Goal: Task Accomplishment & Management: Use online tool/utility

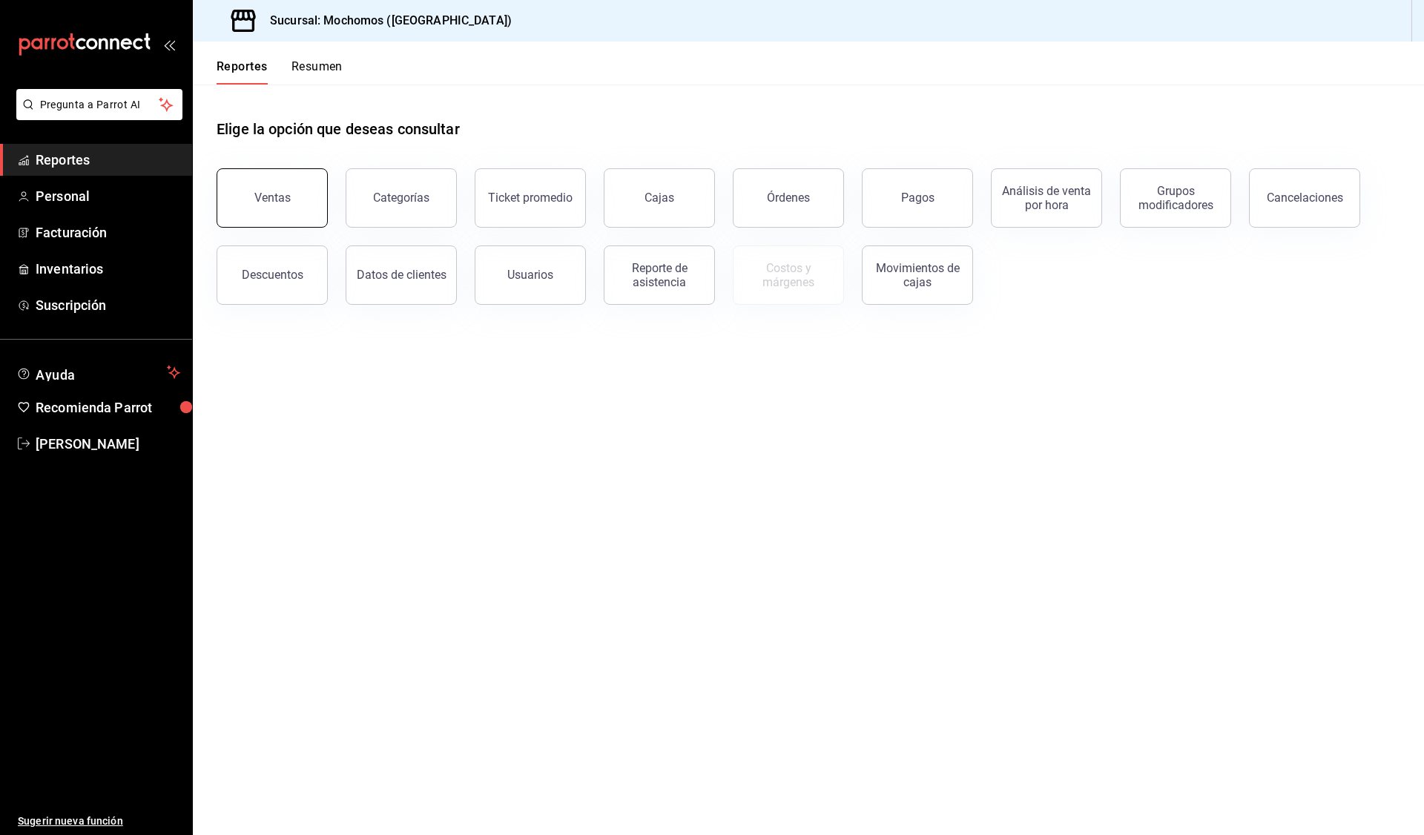
click at [281, 200] on div "Ventas" at bounding box center [272, 198] width 36 height 14
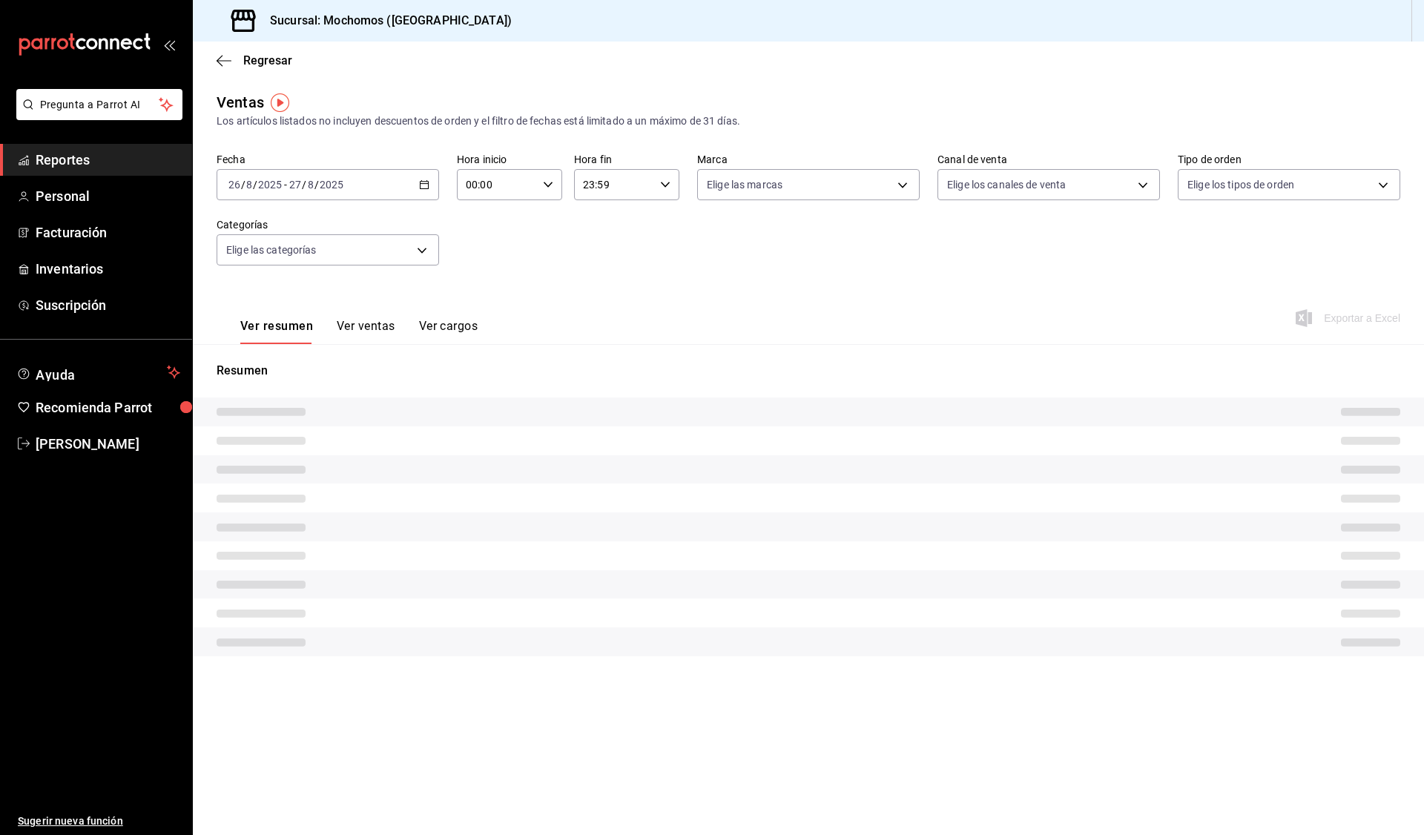
type input "05:00"
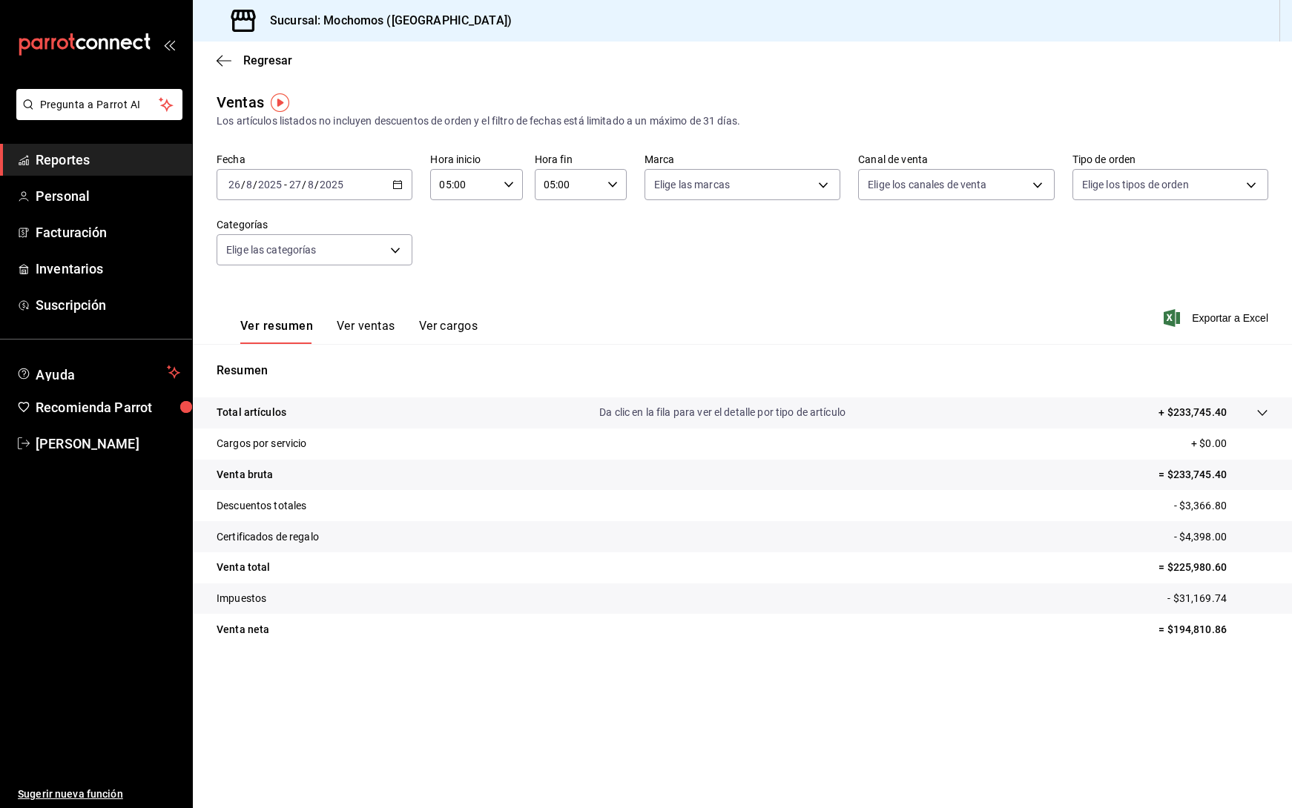
click at [396, 183] on icon "button" at bounding box center [397, 184] width 10 height 10
click at [287, 360] on span "Rango de fechas" at bounding box center [286, 363] width 115 height 16
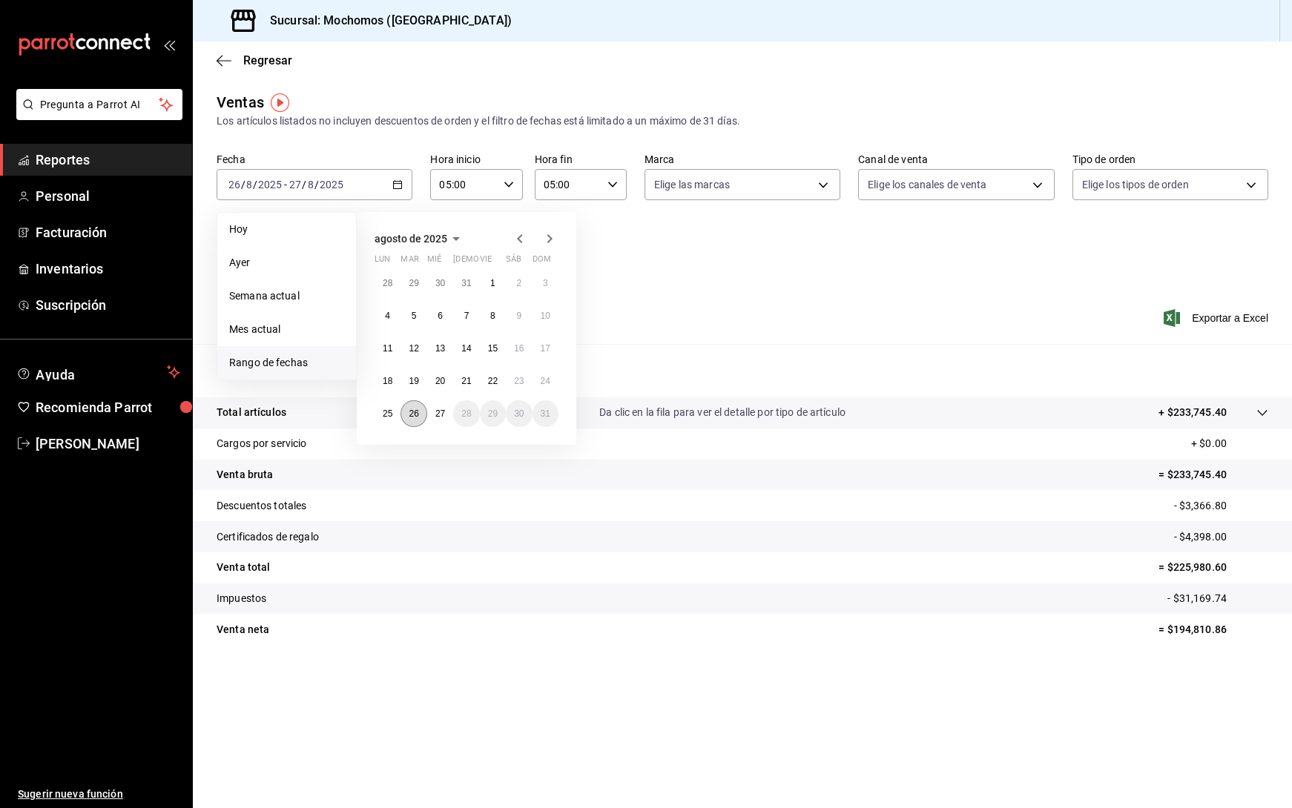
click at [412, 414] on abbr "26" at bounding box center [414, 414] width 10 height 10
click at [441, 417] on abbr "27" at bounding box center [440, 414] width 10 height 10
